Goal: Information Seeking & Learning: Learn about a topic

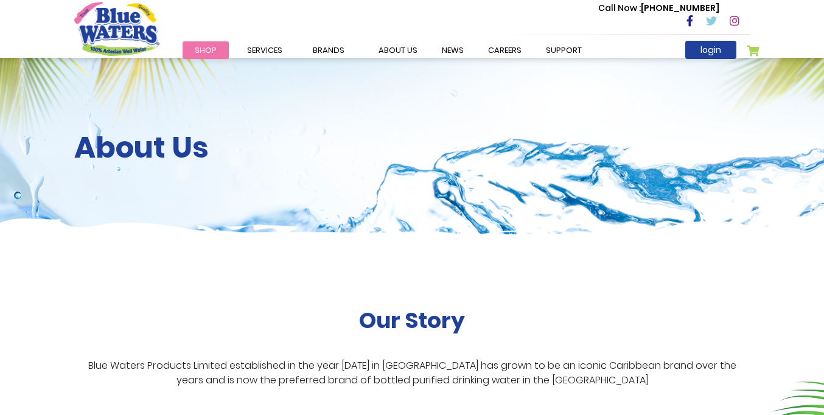
scroll to position [1398, 0]
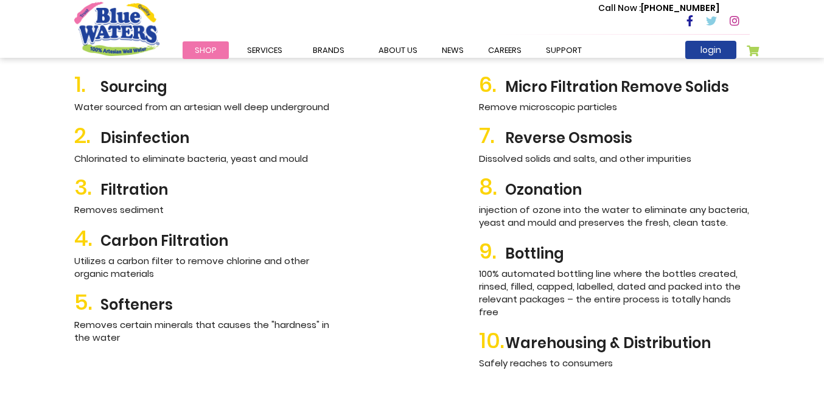
scroll to position [362, 0]
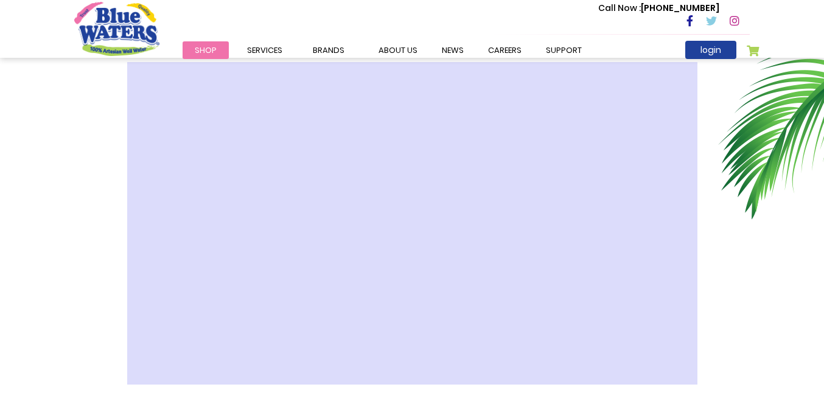
scroll to position [2299, 0]
